Goal: Information Seeking & Learning: Learn about a topic

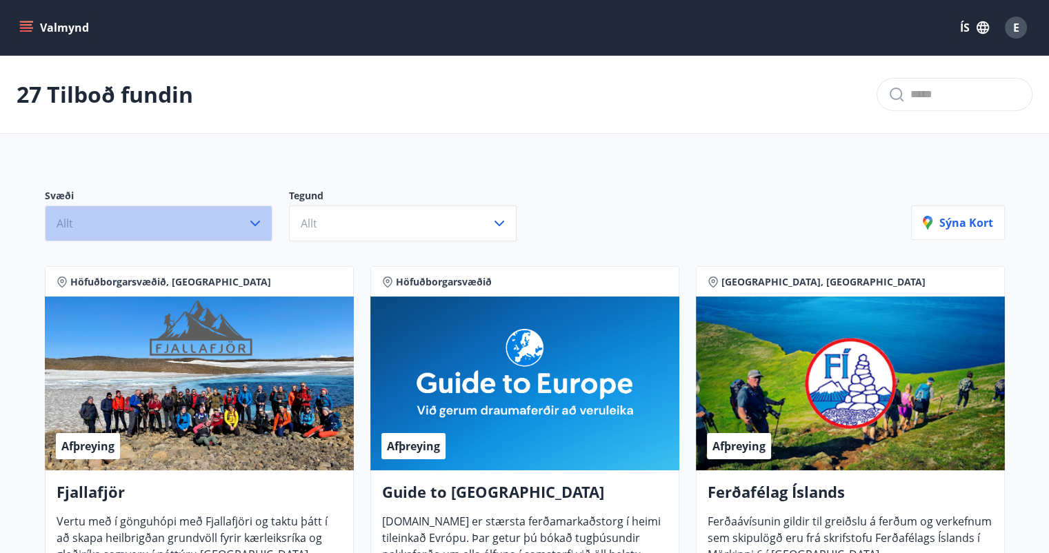
click at [254, 224] on icon "button" at bounding box center [255, 224] width 10 height 6
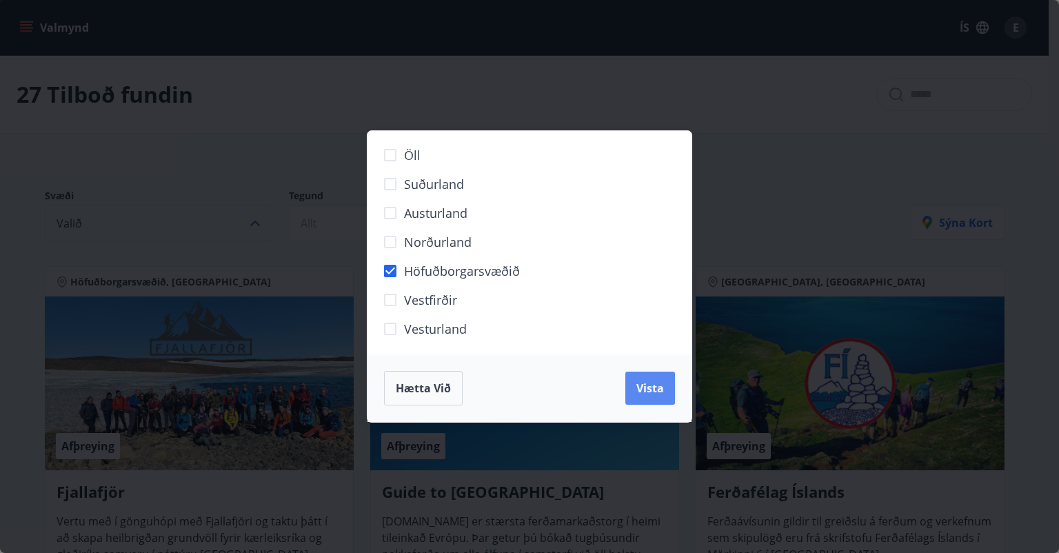
click at [642, 388] on span "Vista" at bounding box center [650, 388] width 28 height 15
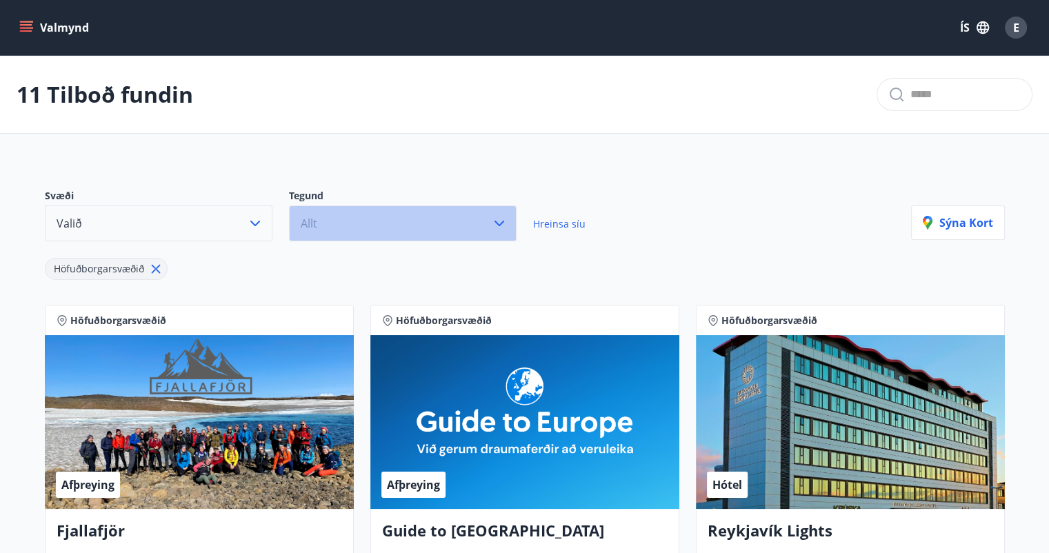
click at [499, 221] on icon "button" at bounding box center [499, 223] width 17 height 17
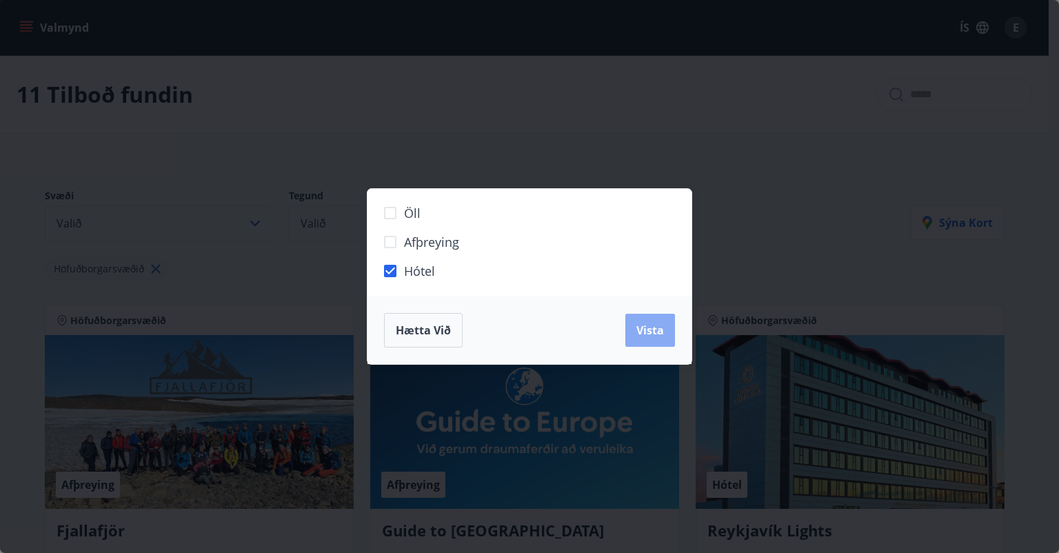
click at [649, 336] on span "Vista" at bounding box center [650, 330] width 28 height 15
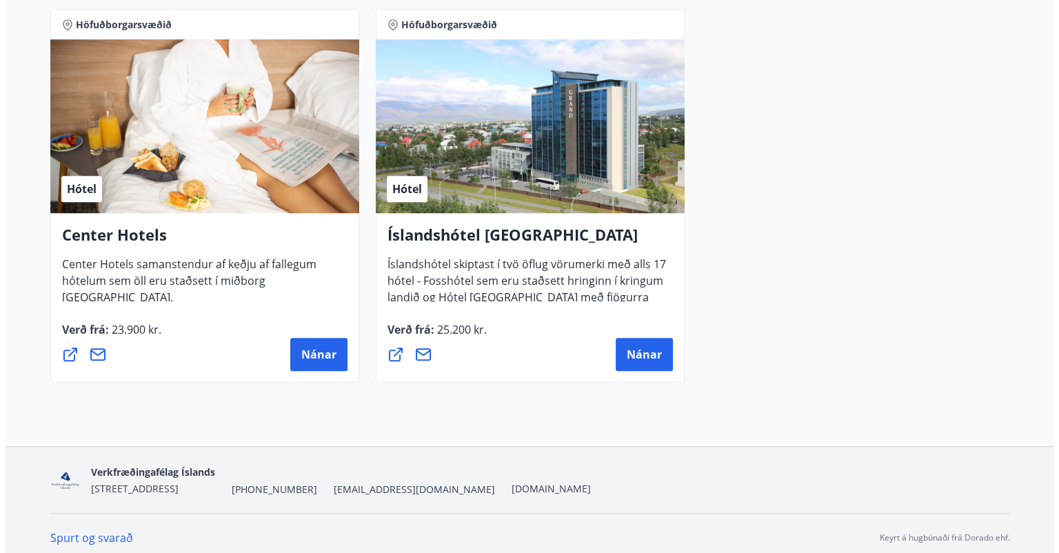
scroll to position [1084, 0]
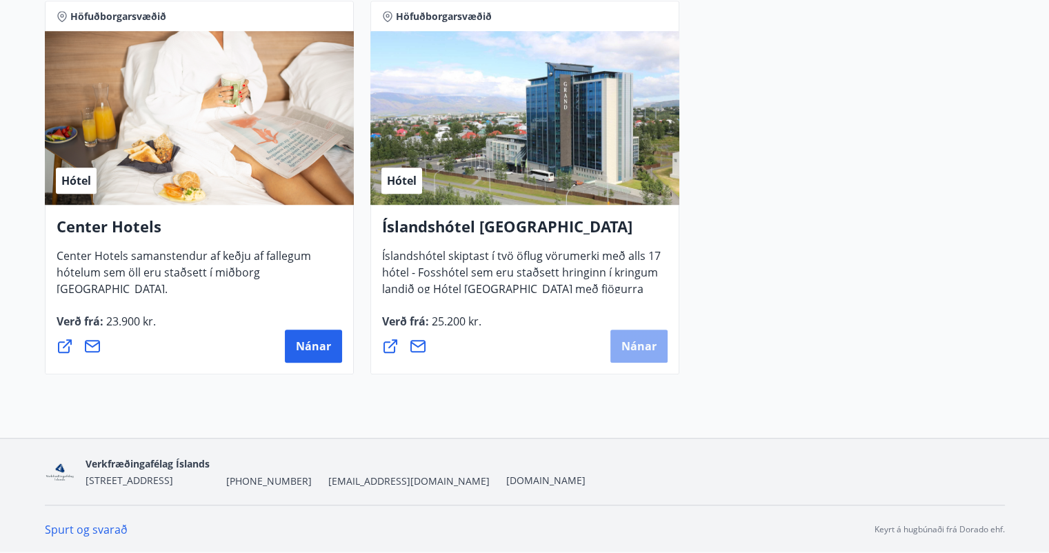
click at [632, 346] on span "Nánar" at bounding box center [638, 345] width 35 height 15
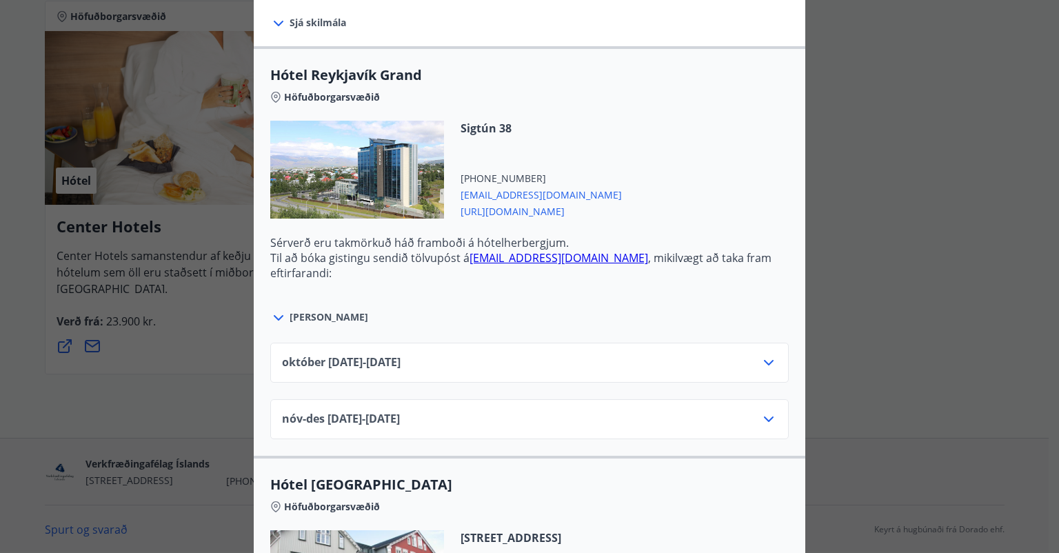
scroll to position [483, 0]
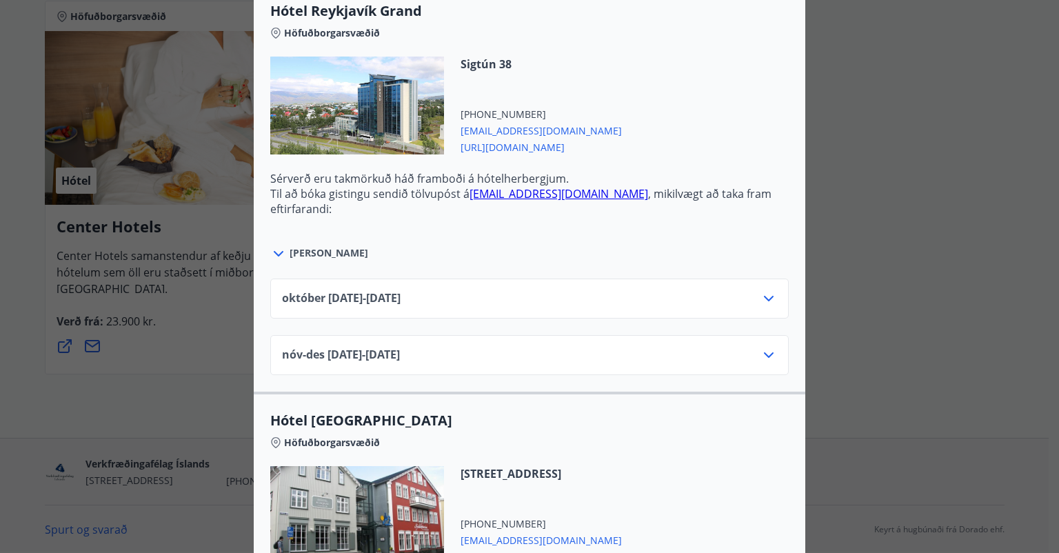
click at [274, 251] on icon at bounding box center [279, 254] width 10 height 6
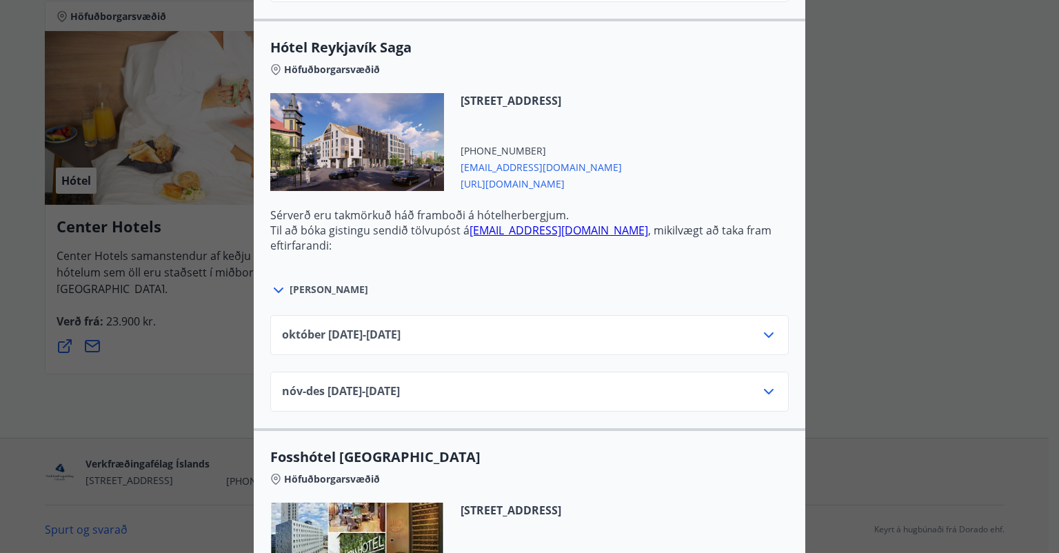
scroll to position [1310, 0]
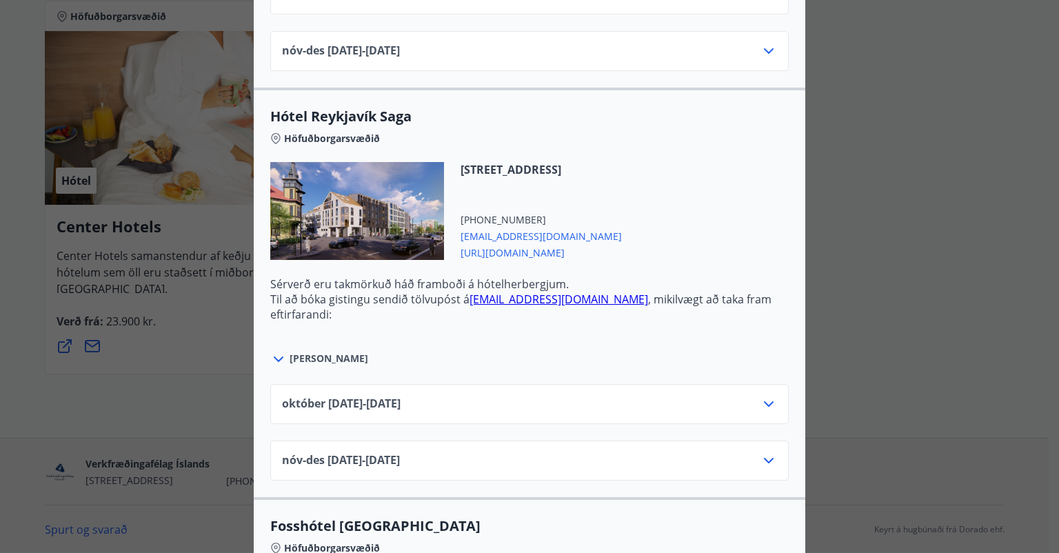
click at [277, 354] on icon at bounding box center [278, 359] width 17 height 17
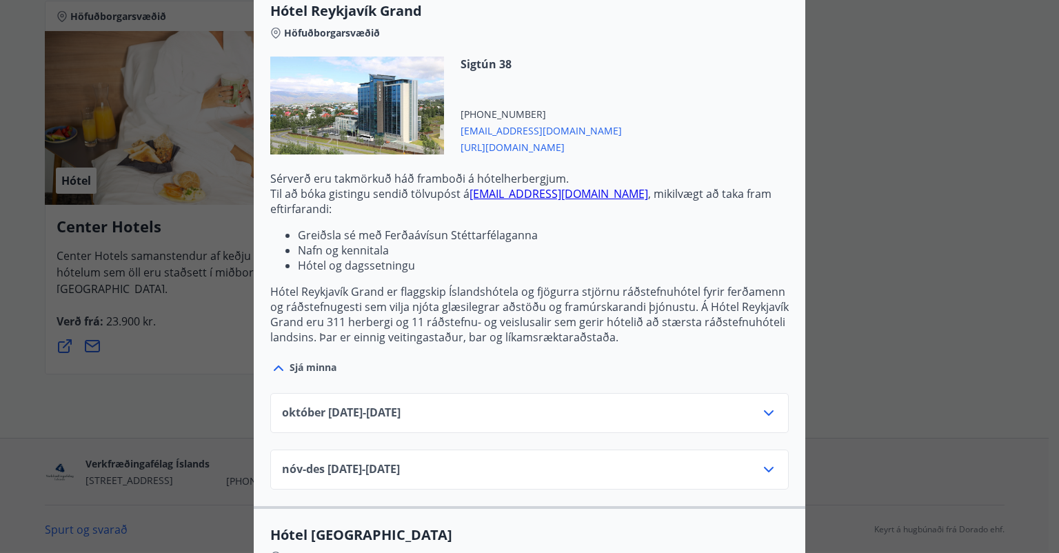
scroll to position [0, 0]
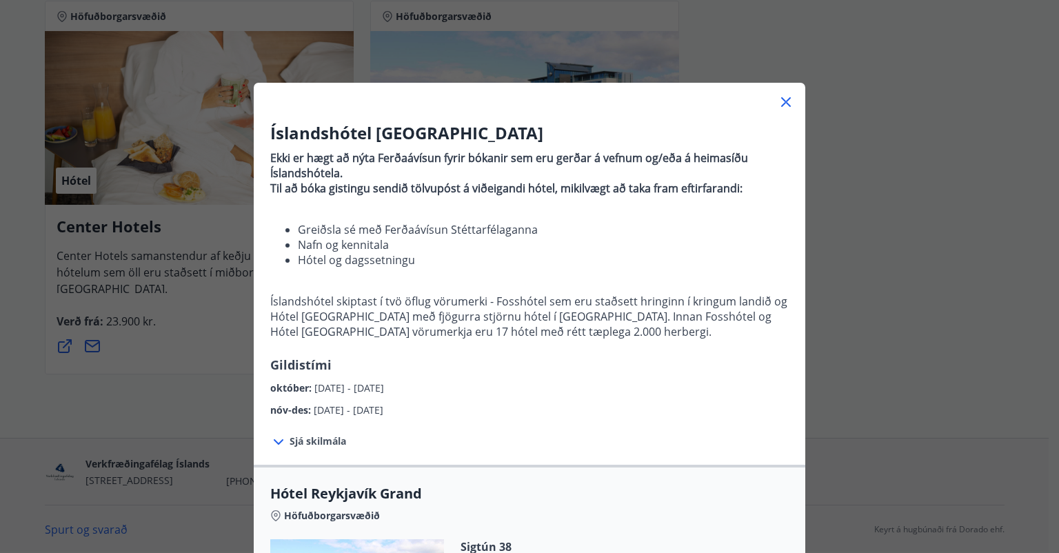
click at [781, 101] on icon at bounding box center [786, 102] width 10 height 10
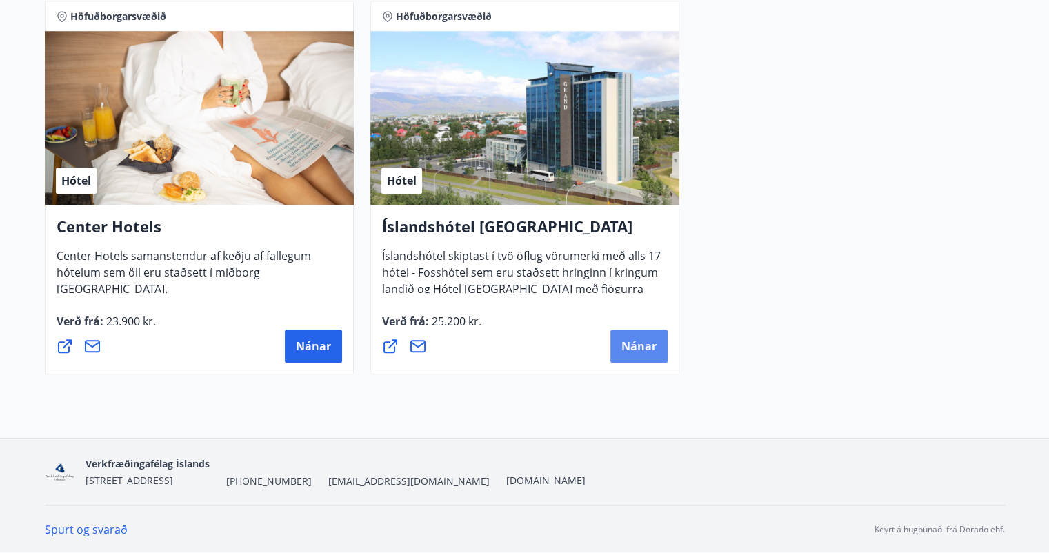
click at [635, 341] on span "Nánar" at bounding box center [638, 345] width 35 height 15
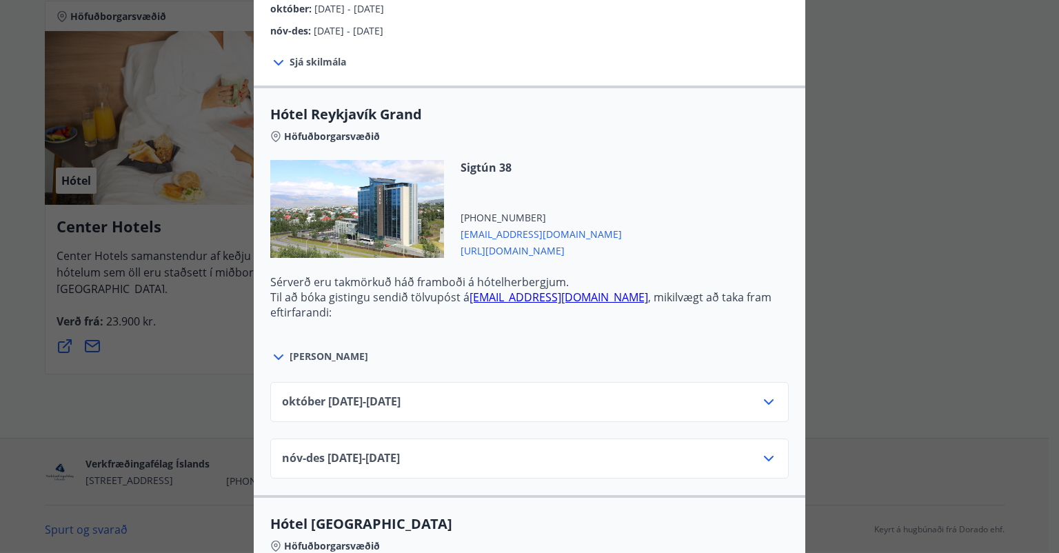
scroll to position [414, 0]
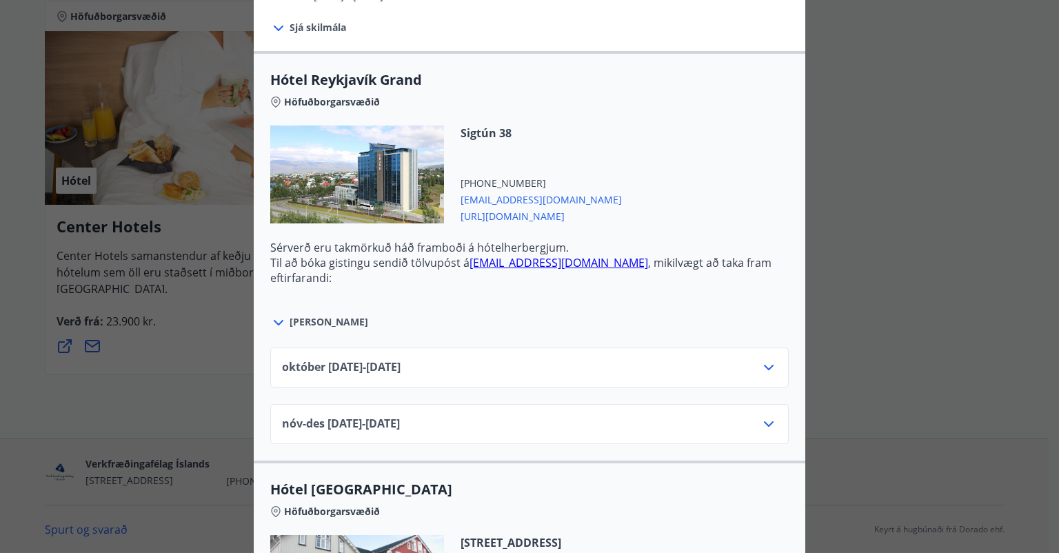
click at [762, 365] on icon at bounding box center [768, 367] width 17 height 17
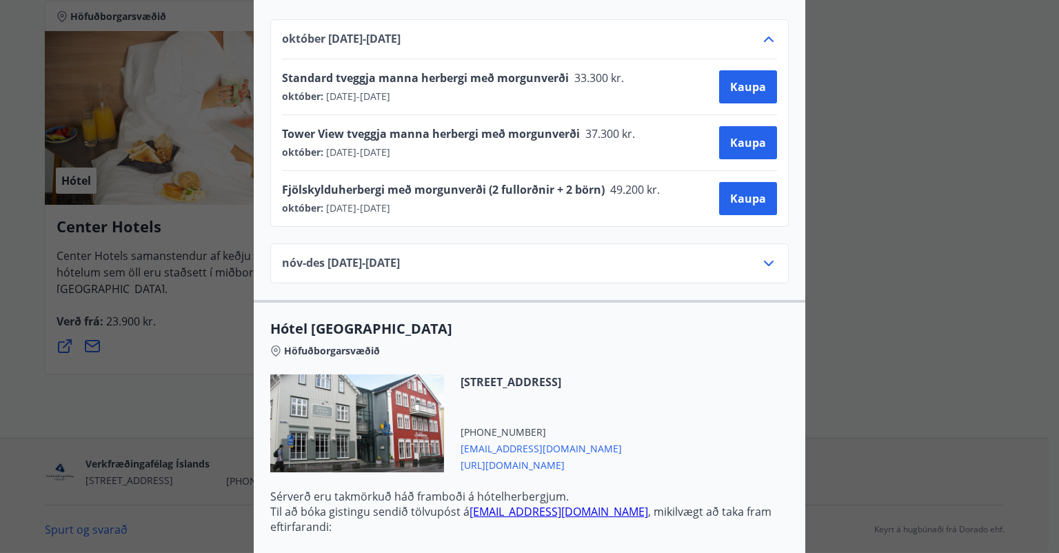
scroll to position [758, 0]
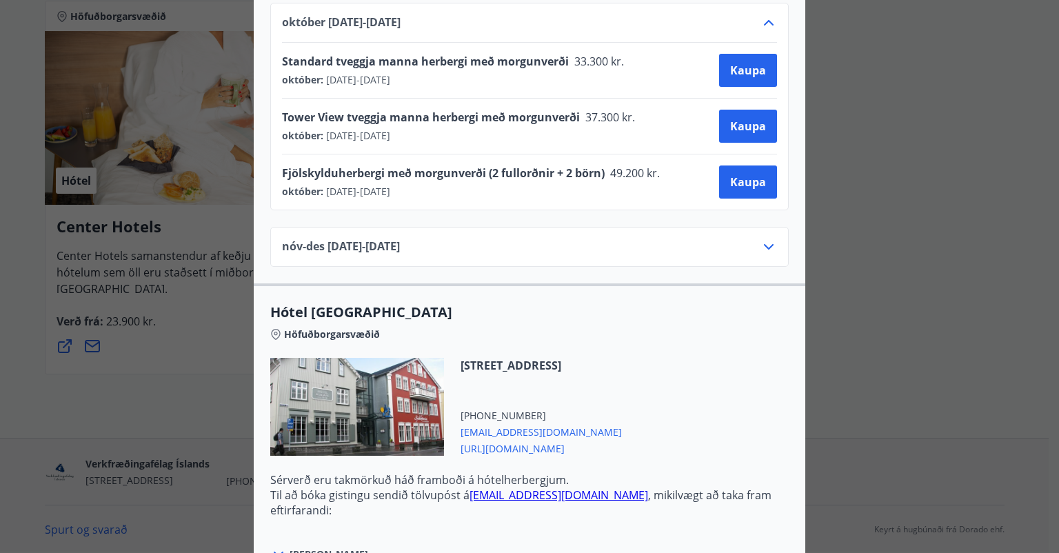
click at [764, 242] on icon at bounding box center [768, 247] width 17 height 17
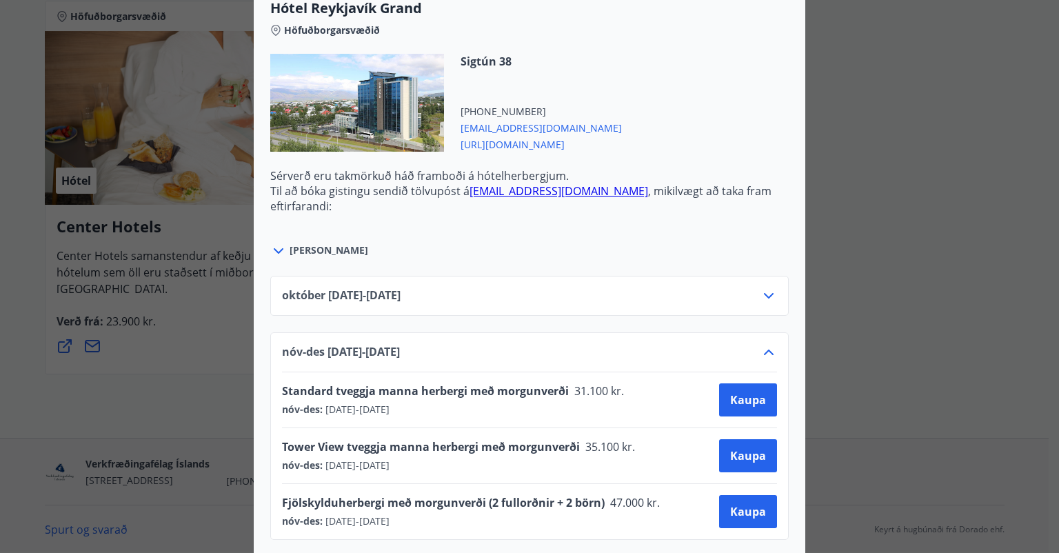
scroll to position [483, 0]
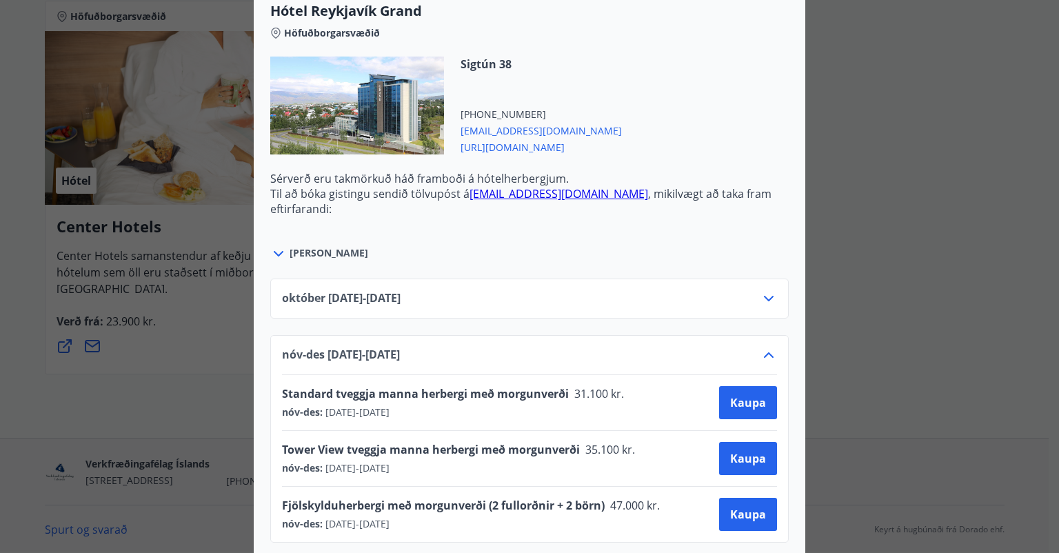
click at [762, 296] on icon at bounding box center [768, 298] width 17 height 17
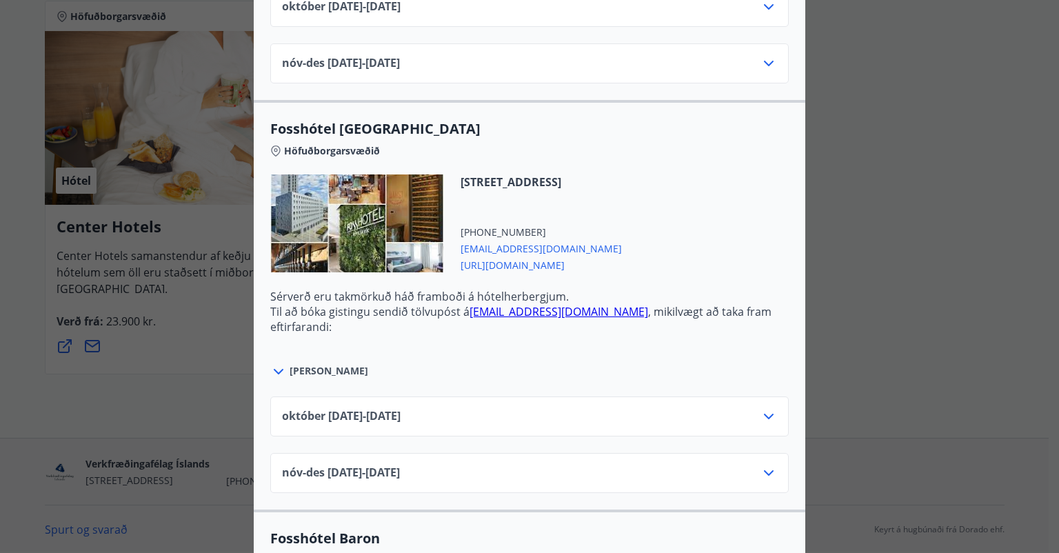
scroll to position [1792, 0]
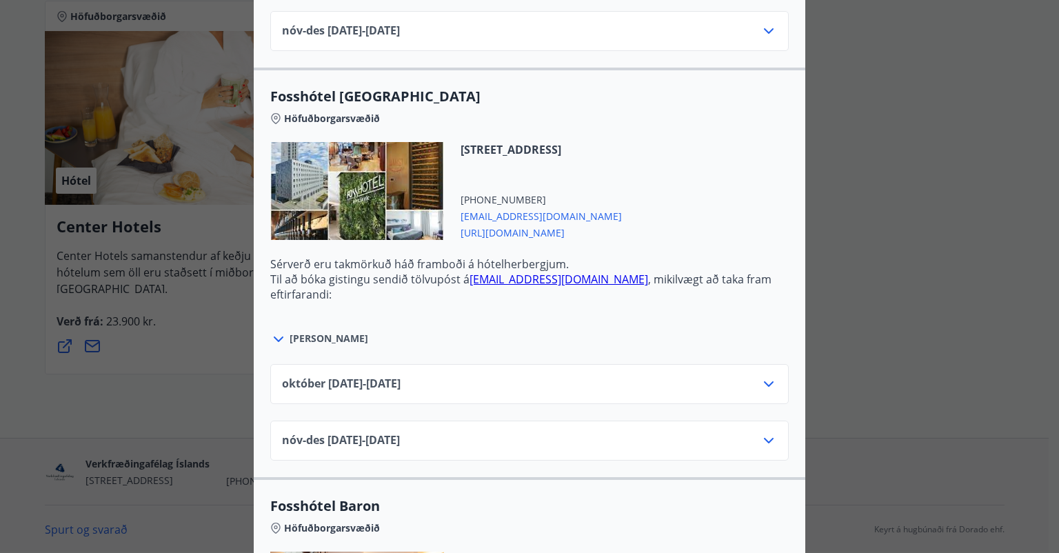
click at [761, 385] on icon at bounding box center [768, 384] width 17 height 17
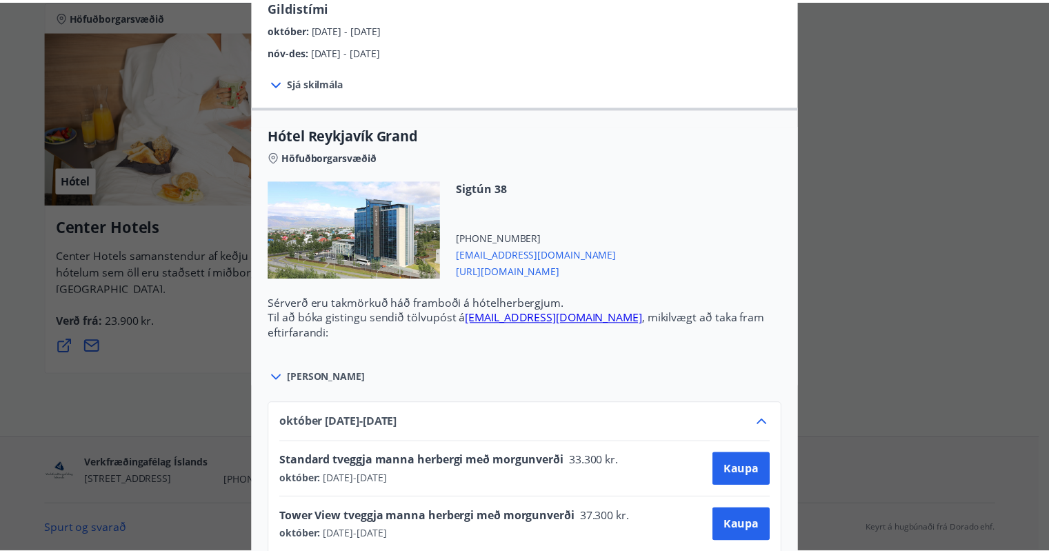
scroll to position [0, 0]
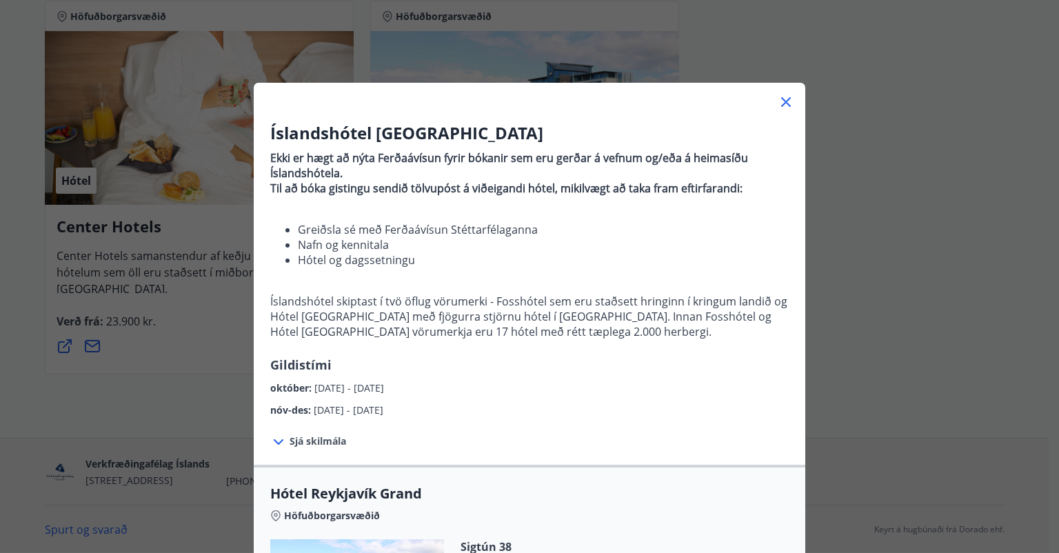
click at [778, 94] on icon at bounding box center [786, 102] width 17 height 17
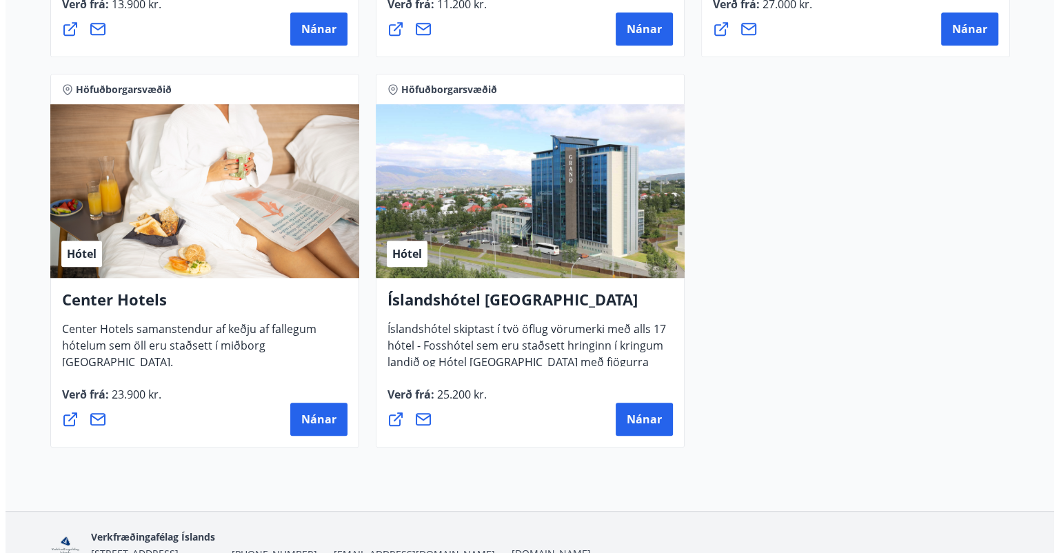
scroll to position [1084, 0]
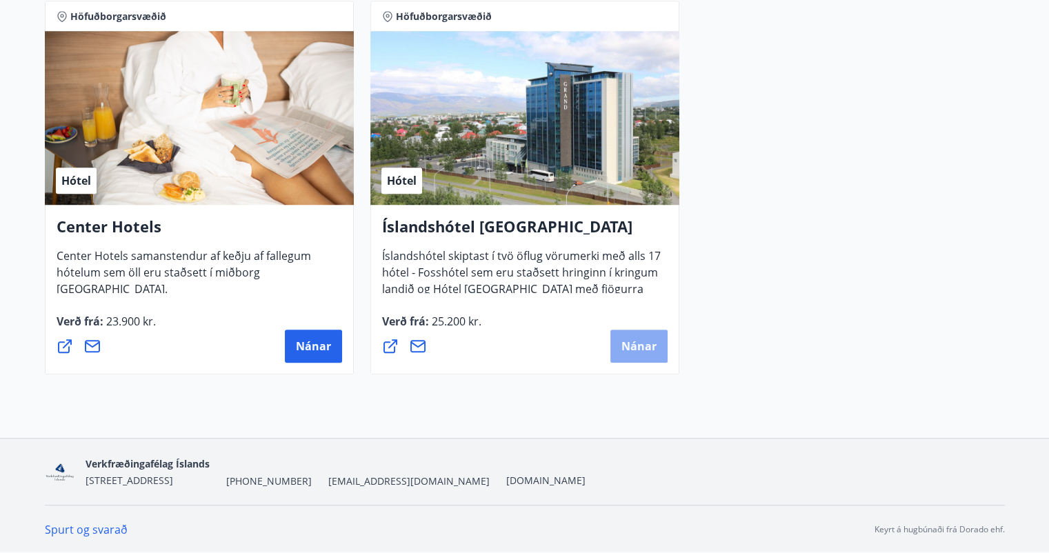
click at [638, 348] on span "Nánar" at bounding box center [638, 345] width 35 height 15
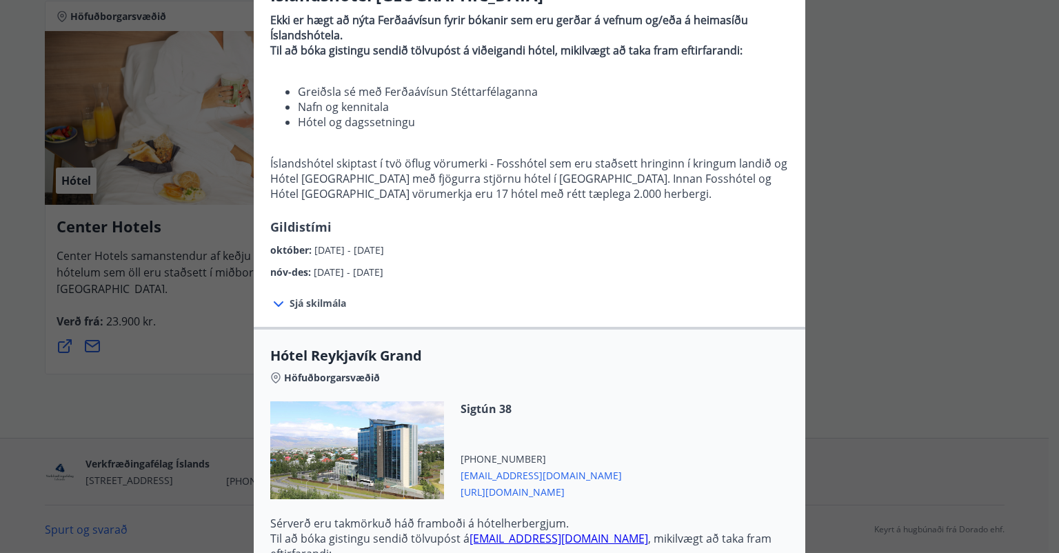
scroll to position [0, 0]
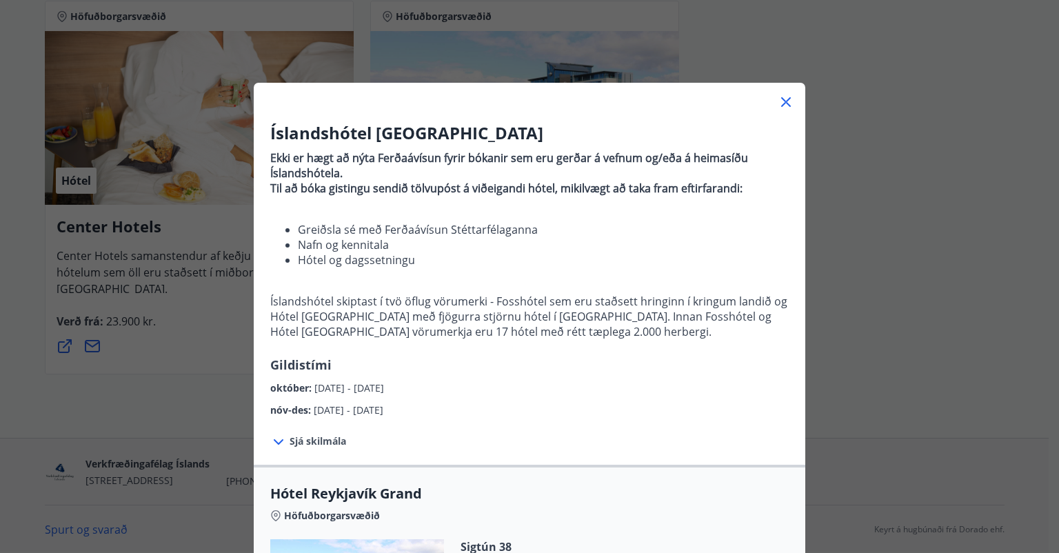
click at [783, 104] on icon at bounding box center [786, 102] width 10 height 10
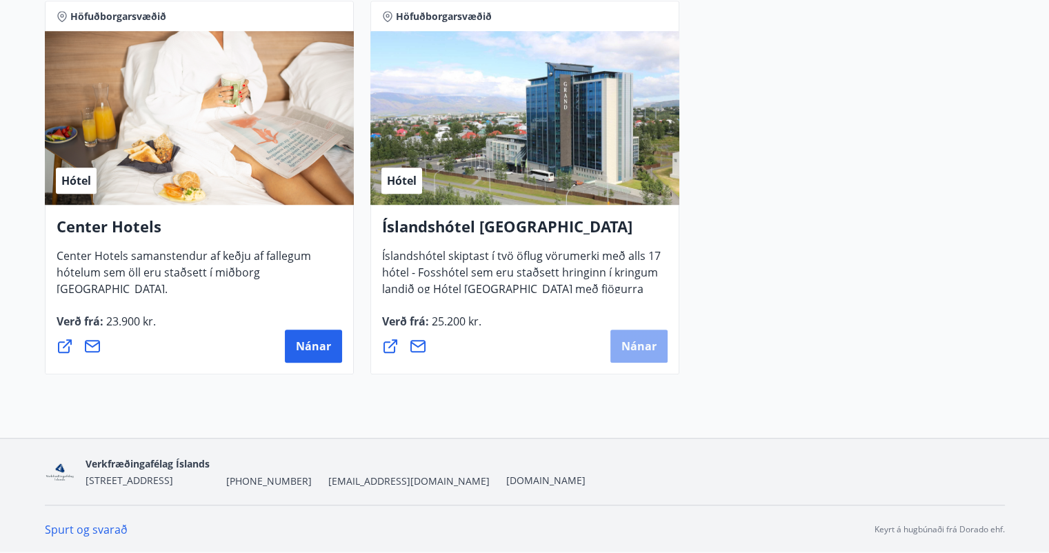
click at [645, 341] on span "Nánar" at bounding box center [638, 345] width 35 height 15
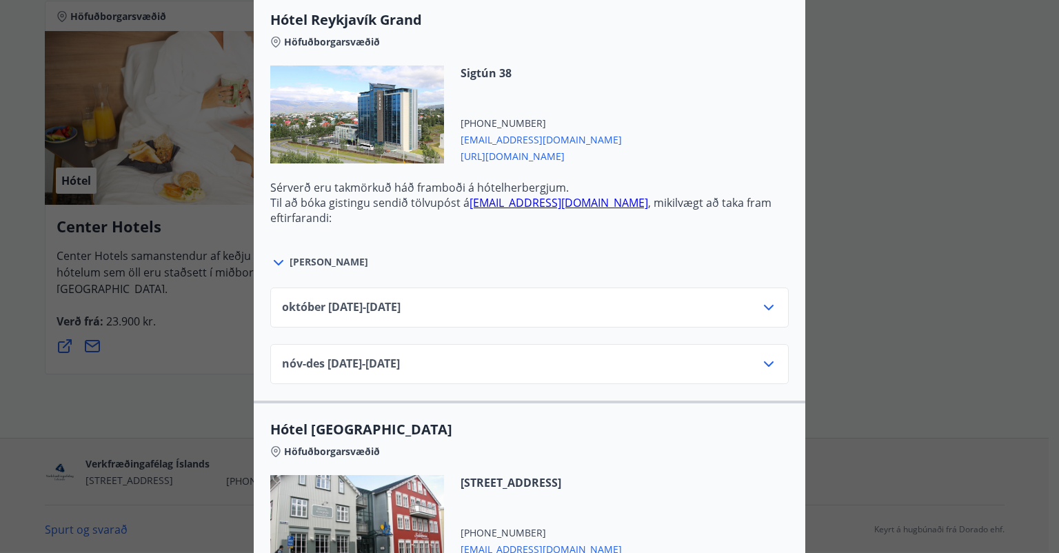
scroll to position [483, 0]
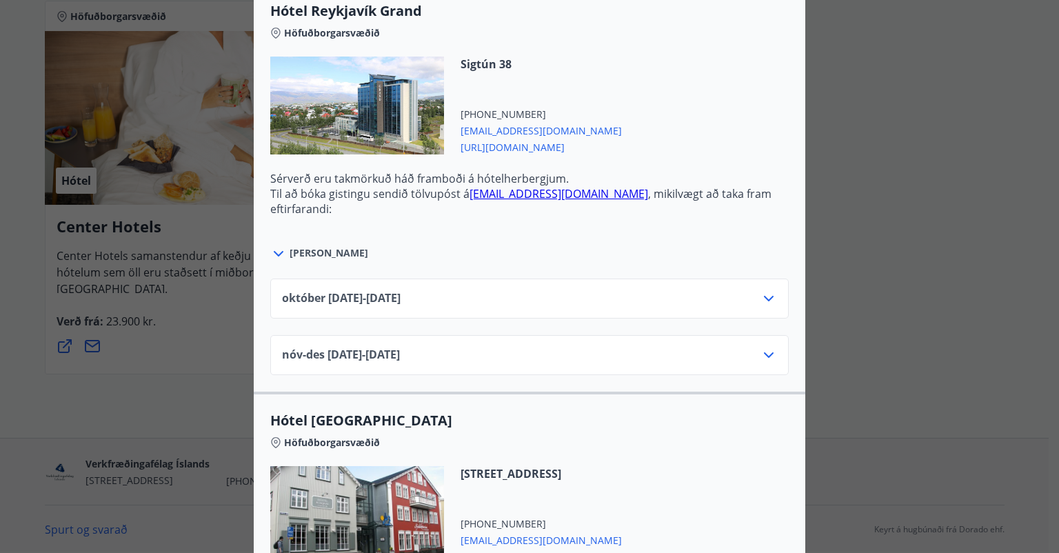
click at [764, 296] on icon at bounding box center [769, 299] width 10 height 6
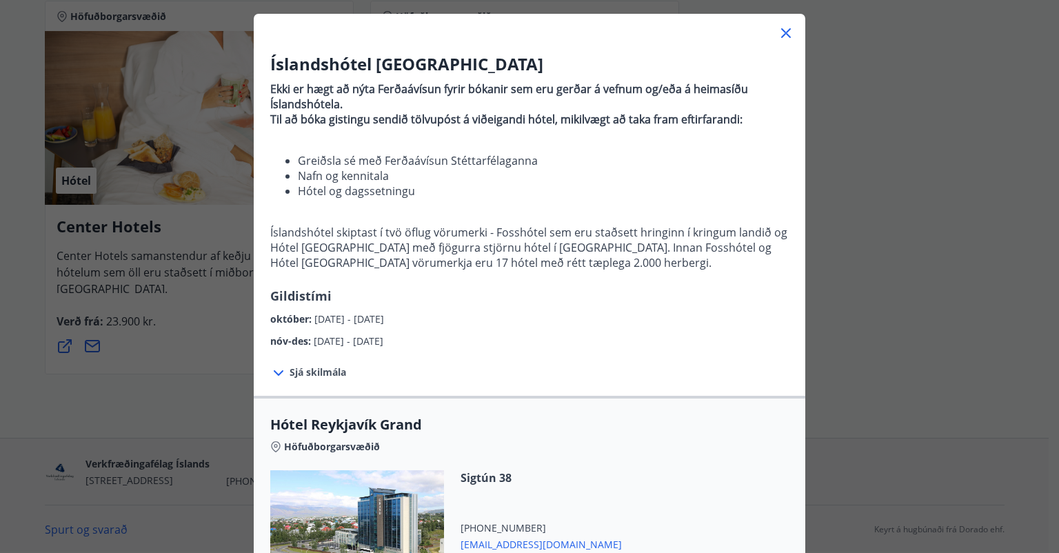
scroll to position [0, 0]
